Goal: Information Seeking & Learning: Learn about a topic

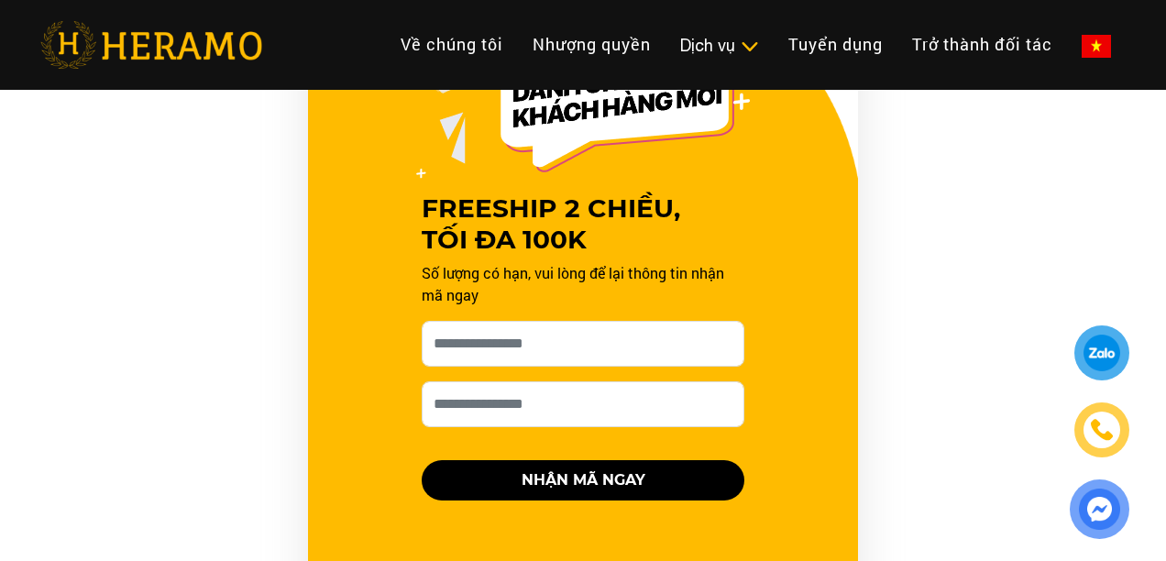
scroll to position [1138, 0]
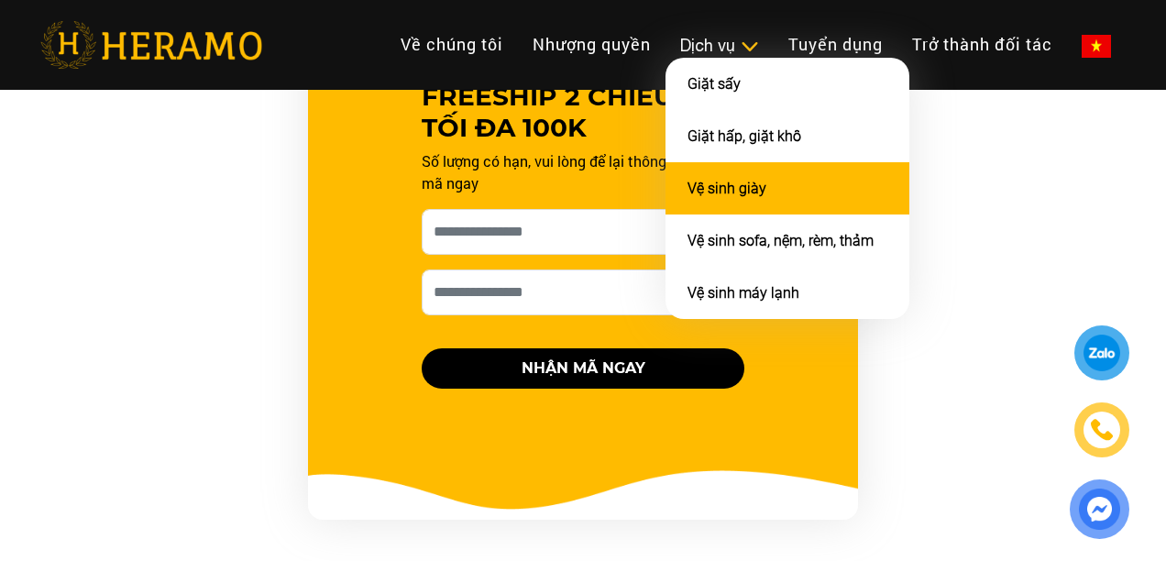
click at [769, 199] on li "Vệ sinh giày" at bounding box center [787, 188] width 244 height 52
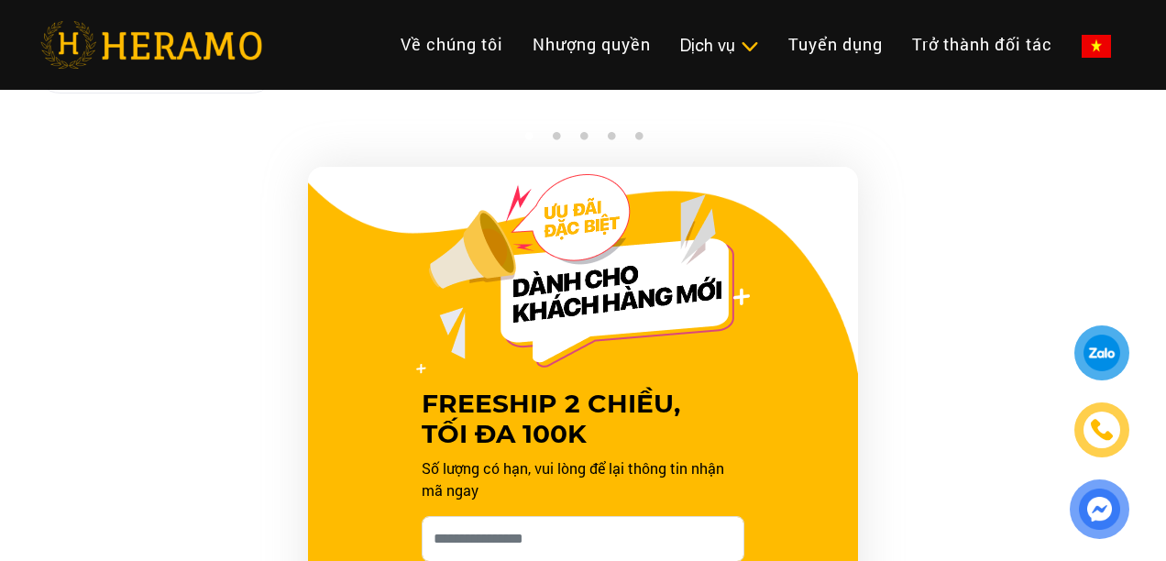
scroll to position [1409, 0]
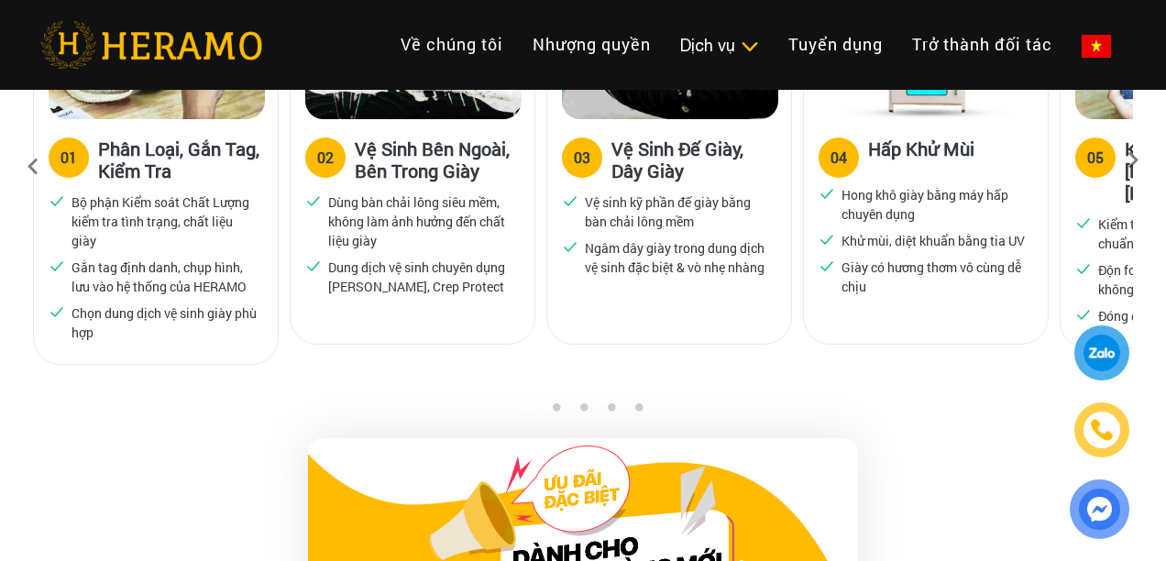
click at [1144, 172] on icon at bounding box center [1132, 166] width 33 height 12
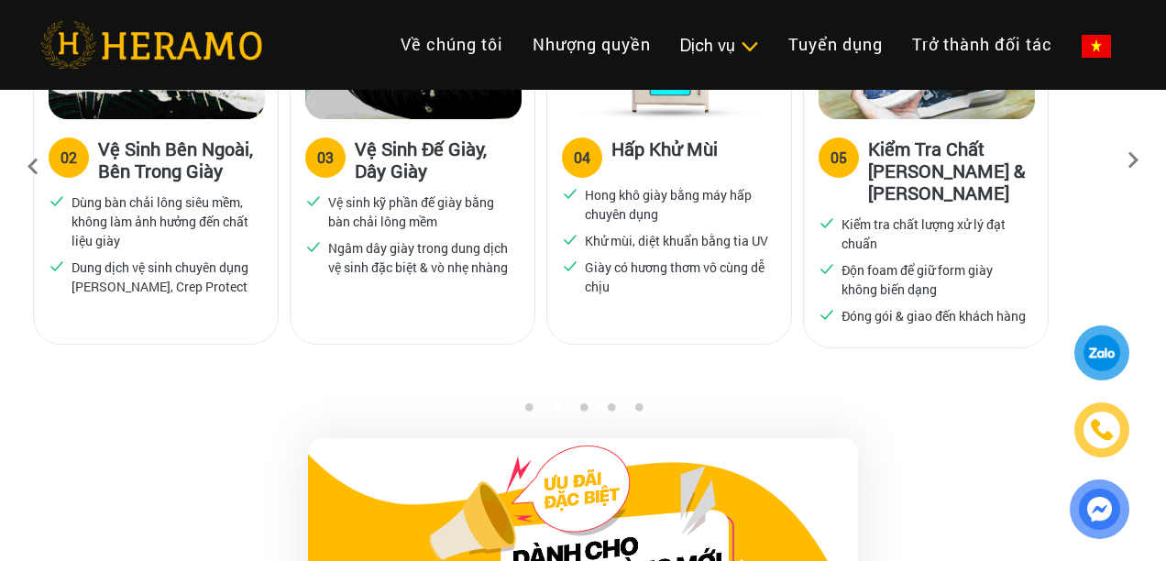
click at [1144, 172] on icon at bounding box center [1132, 166] width 33 height 12
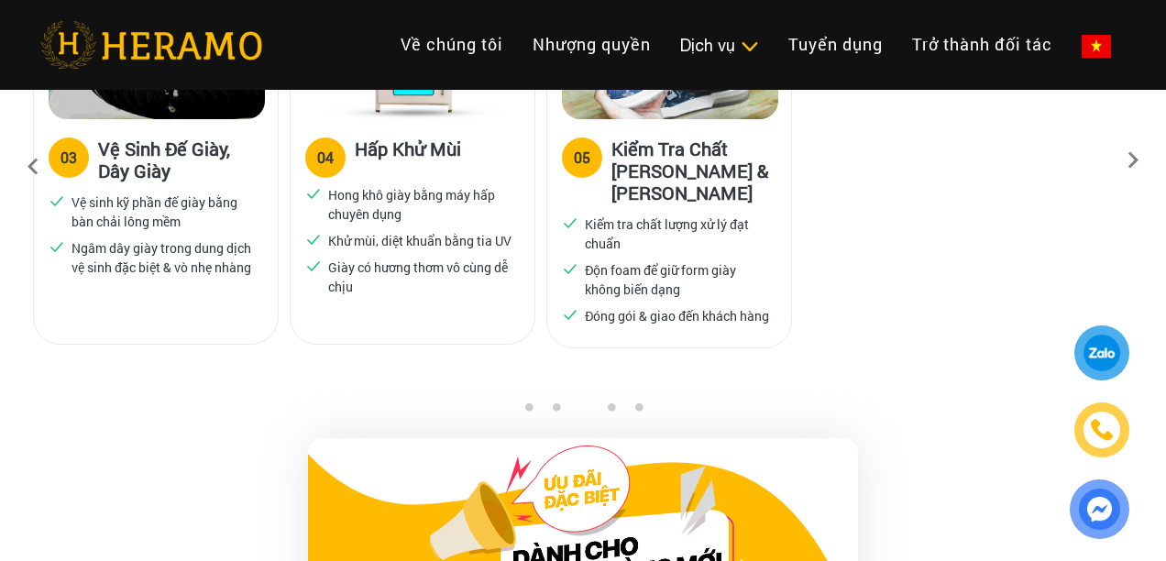
scroll to position [1277, 0]
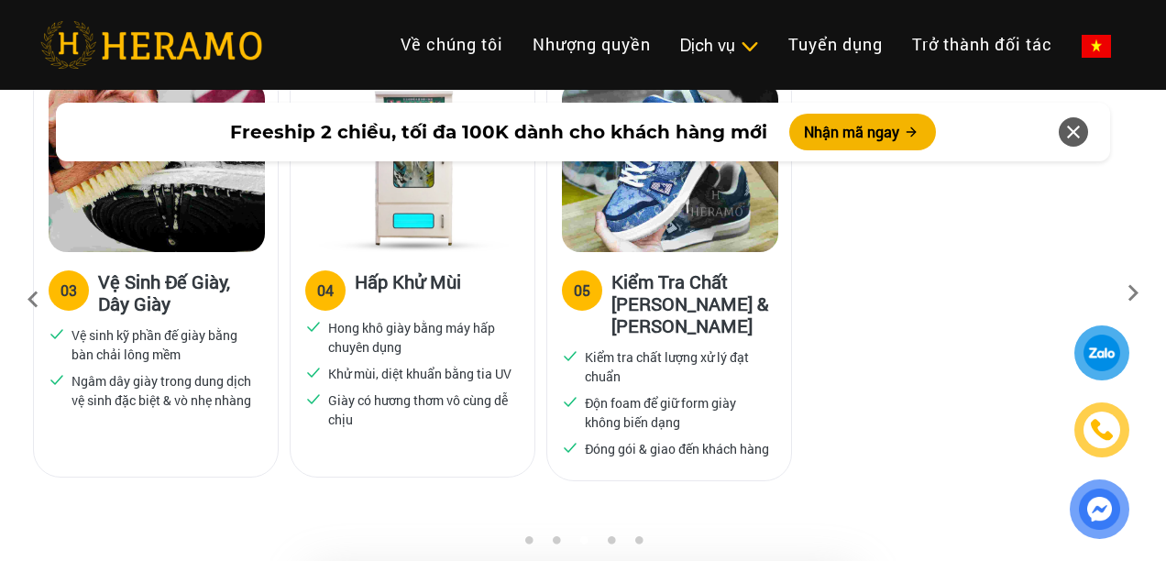
click at [1149, 305] on icon at bounding box center [1132, 299] width 33 height 12
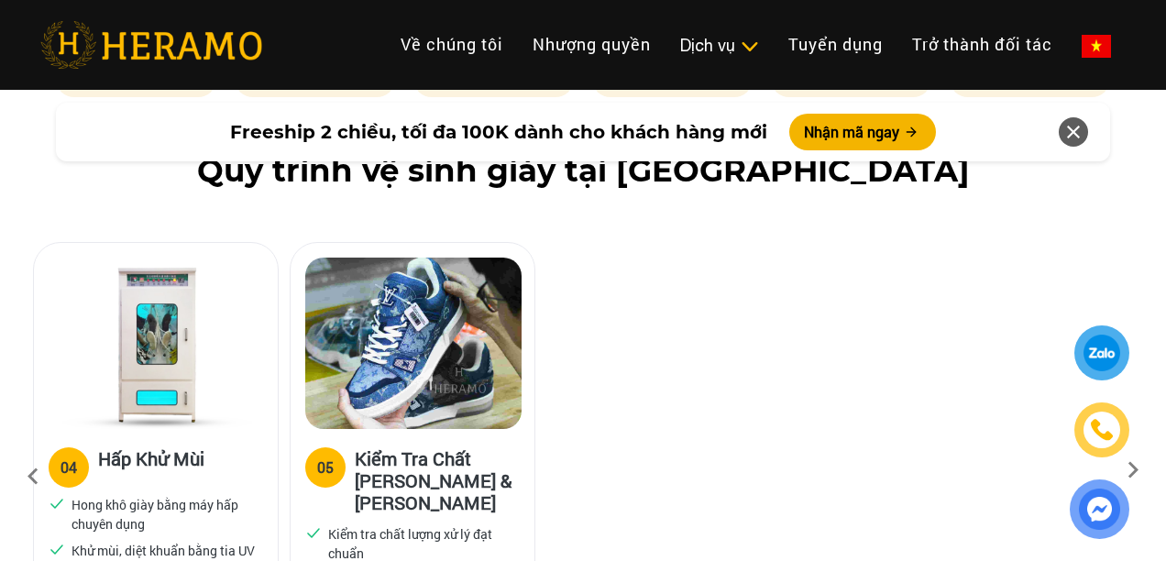
scroll to position [1112, 0]
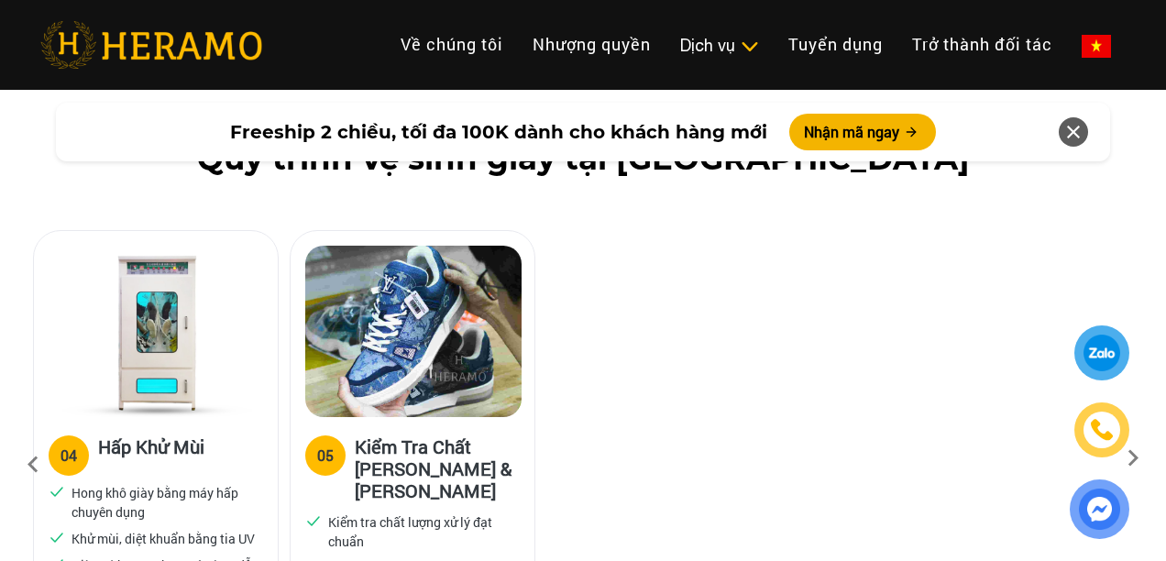
click at [48, 480] on icon at bounding box center [32, 464] width 33 height 49
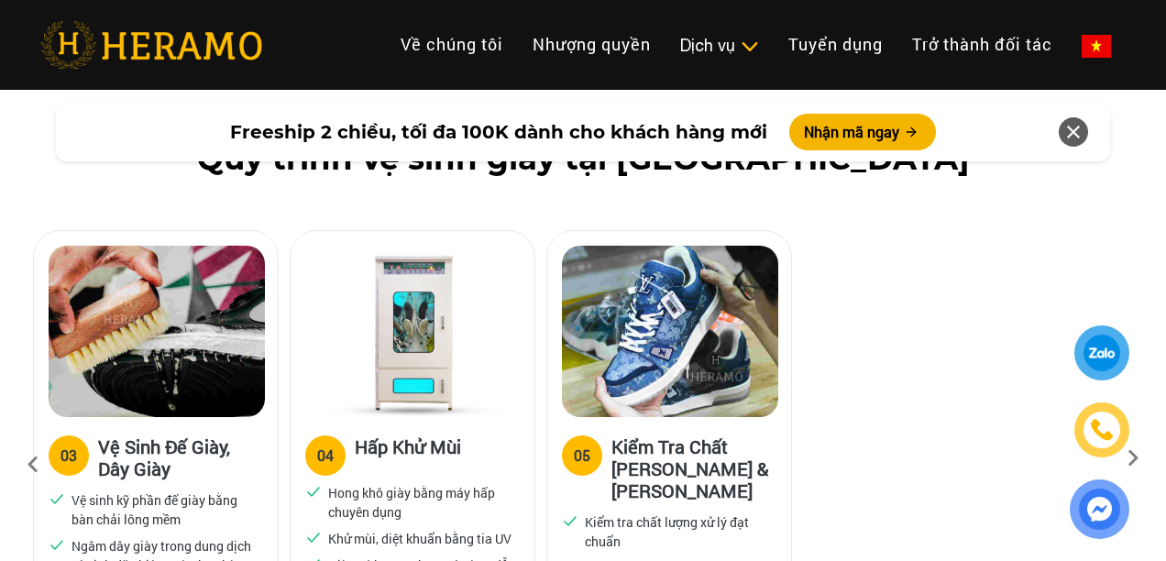
click at [48, 480] on icon at bounding box center [32, 464] width 33 height 49
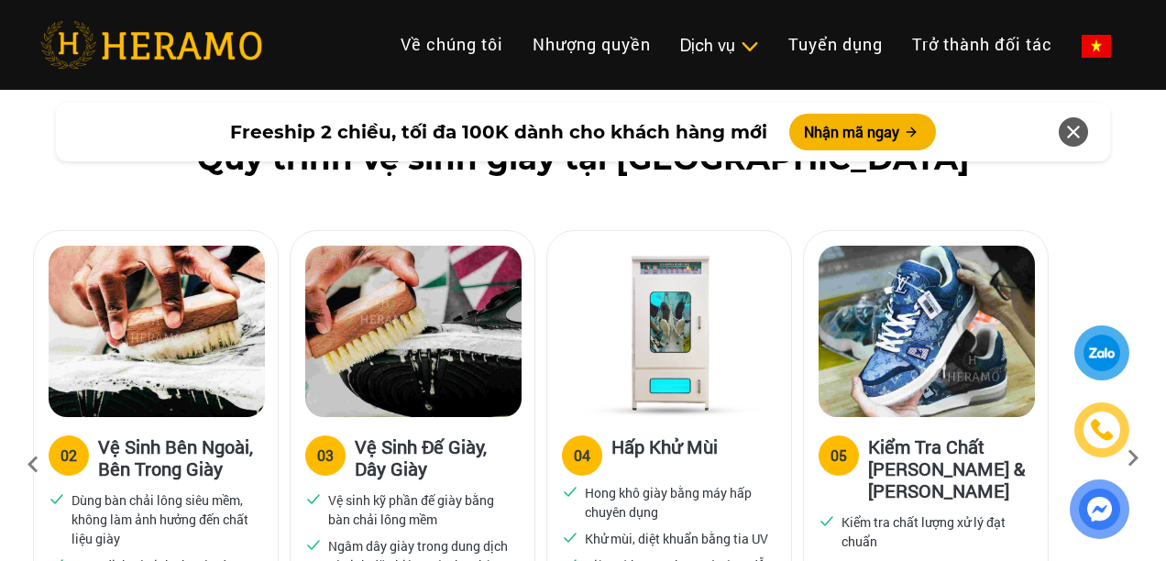
click at [48, 480] on icon at bounding box center [32, 464] width 33 height 49
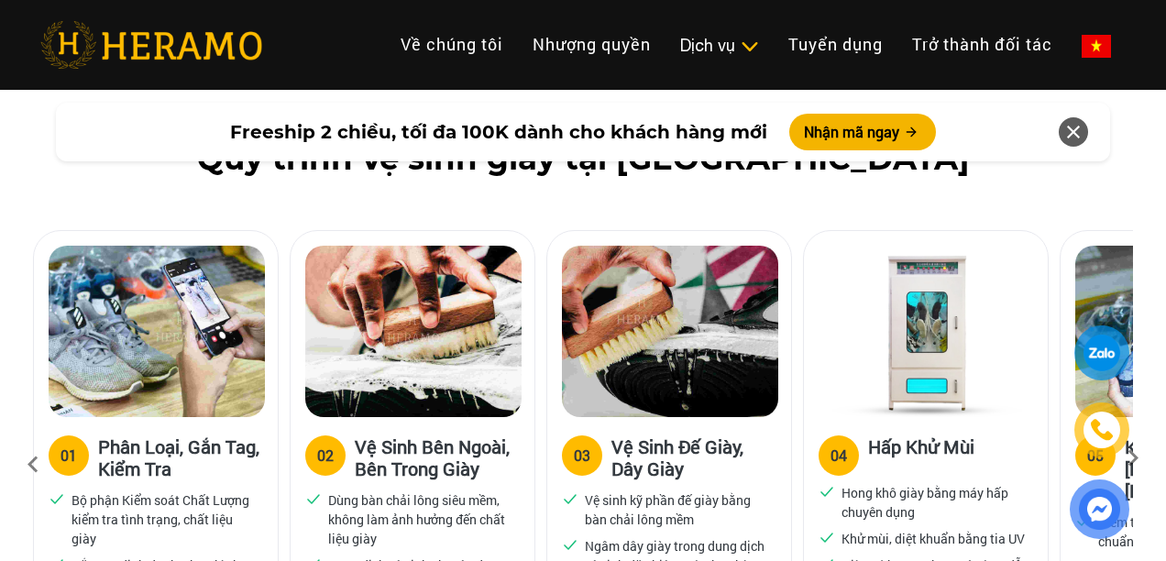
click at [48, 480] on icon at bounding box center [32, 464] width 33 height 49
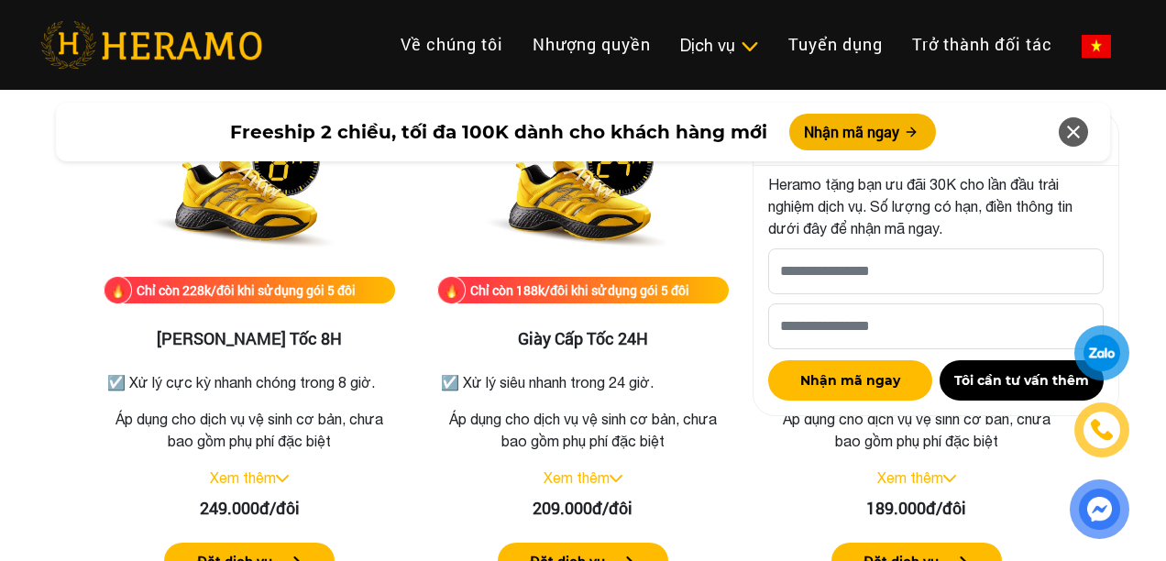
scroll to position [3482, 0]
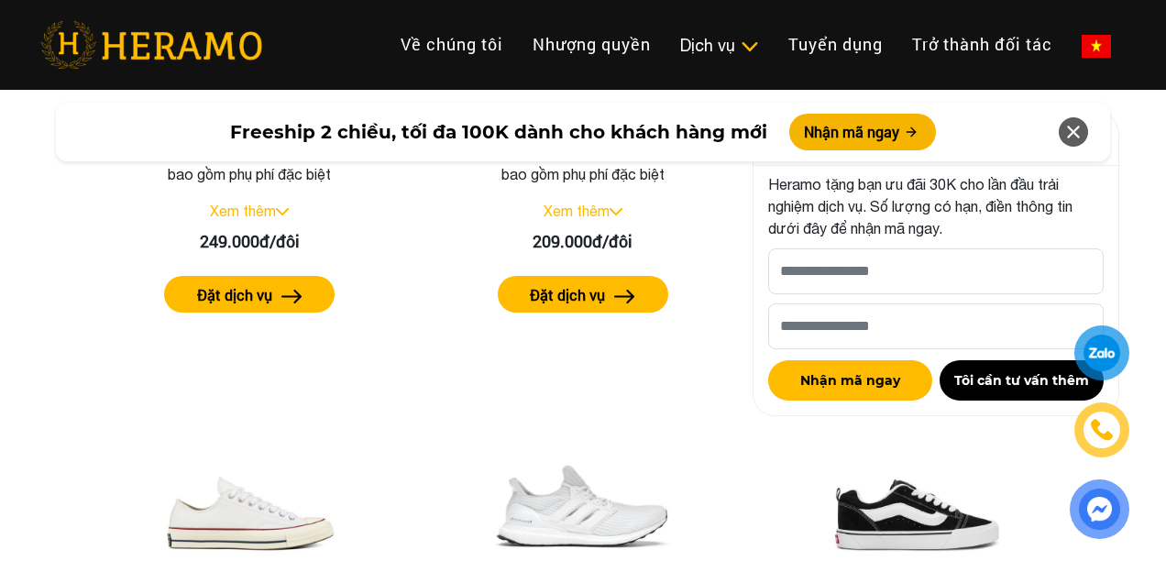
click at [1076, 134] on icon at bounding box center [1073, 131] width 22 height 33
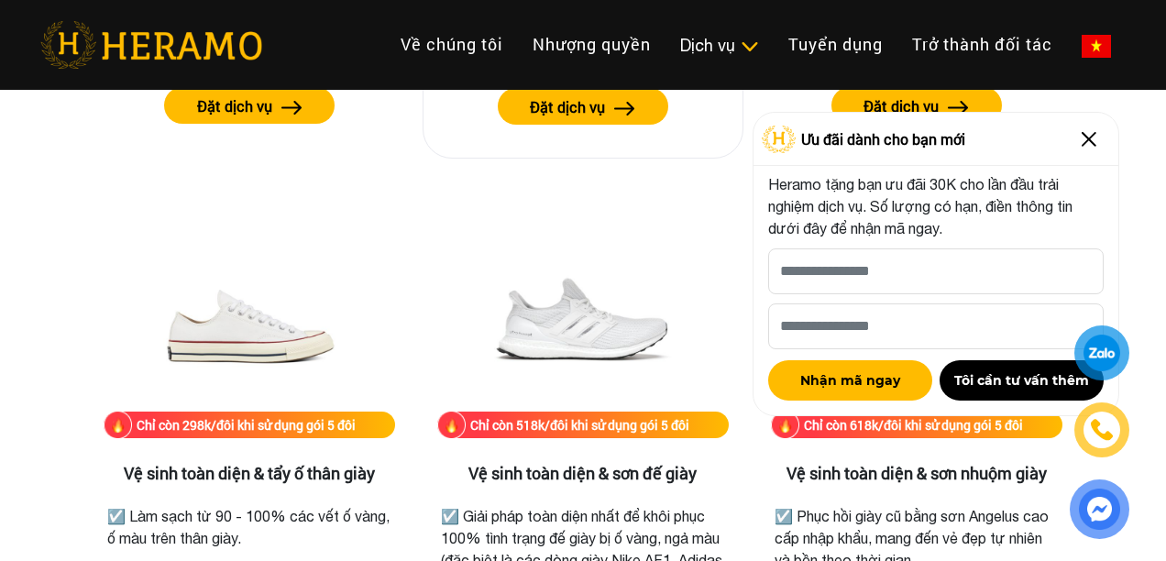
scroll to position [3098, 0]
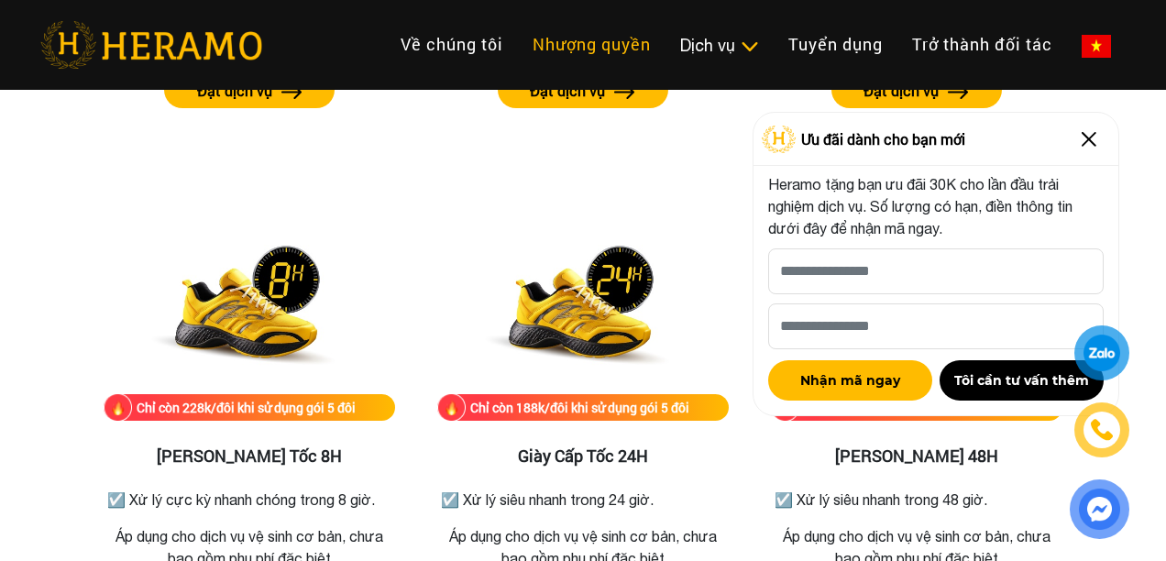
click at [561, 47] on link "Nhượng quyền" at bounding box center [592, 44] width 148 height 39
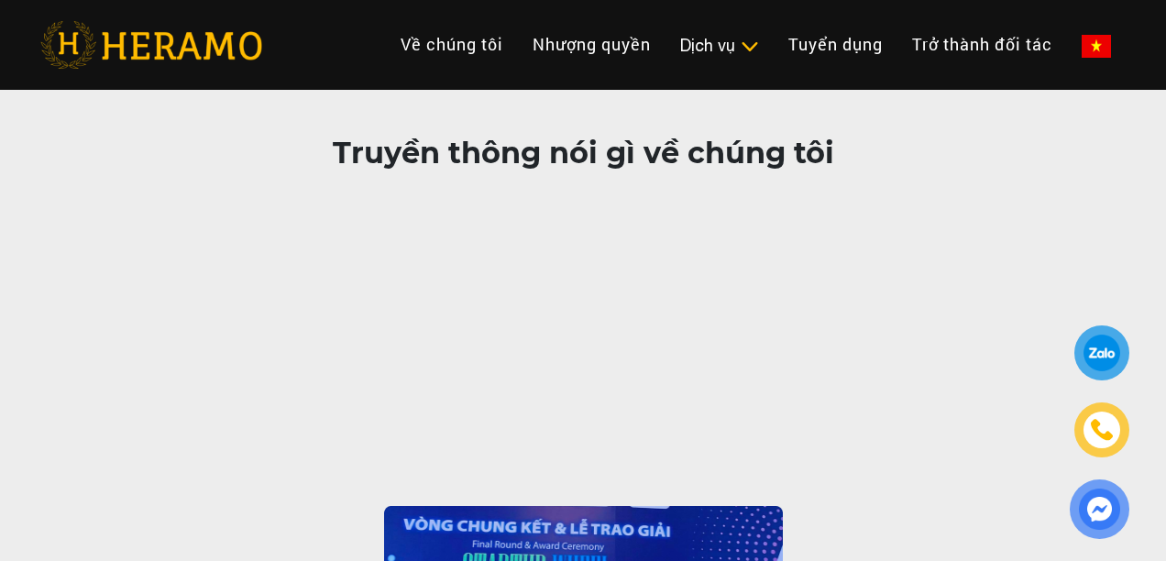
scroll to position [1904, 0]
